Goal: Information Seeking & Learning: Learn about a topic

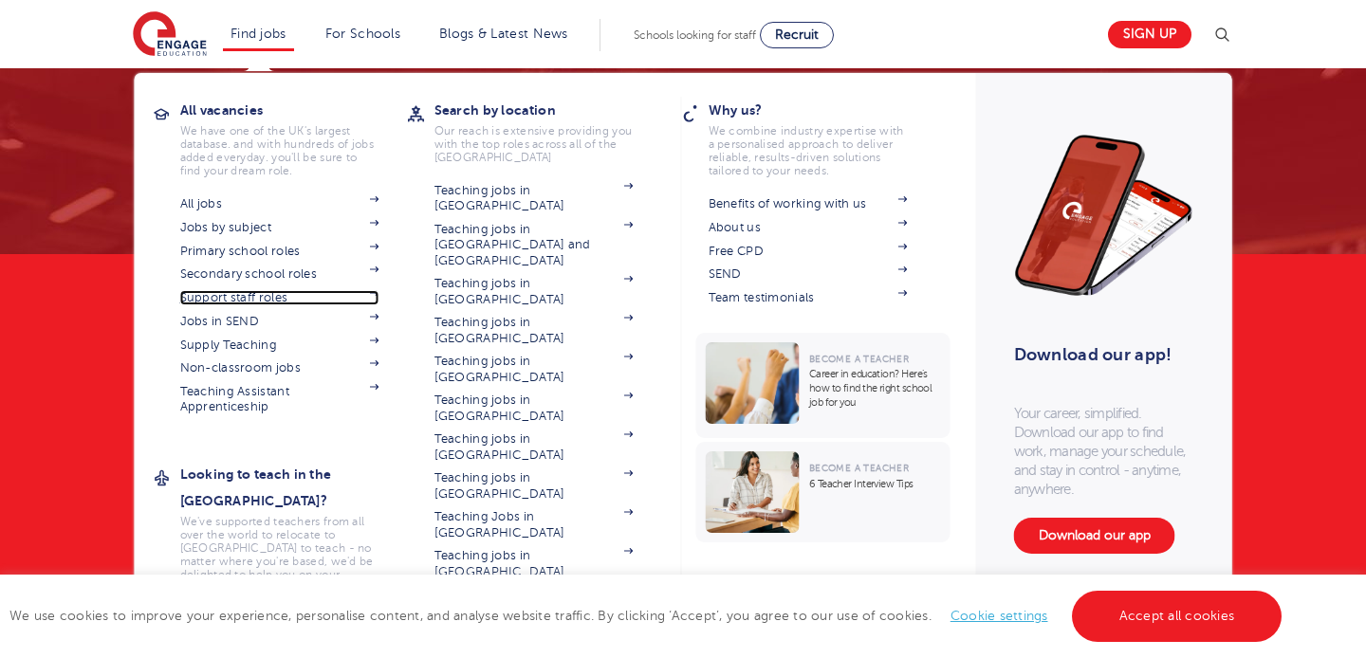
click at [248, 303] on link "Support staff roles" at bounding box center [279, 297] width 199 height 15
